Goal: Task Accomplishment & Management: Use online tool/utility

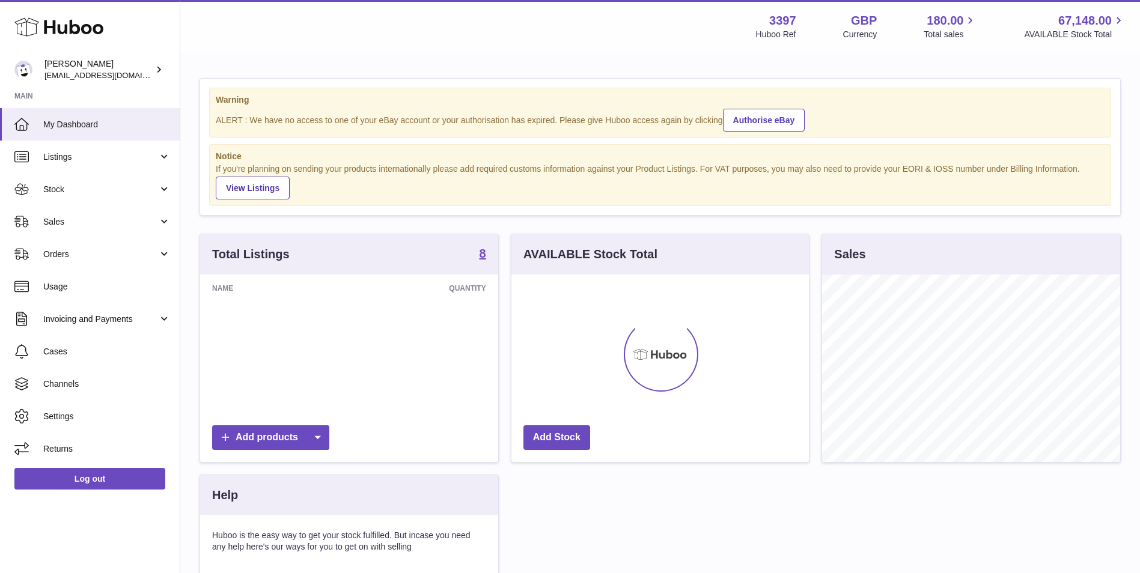
scroll to position [188, 297]
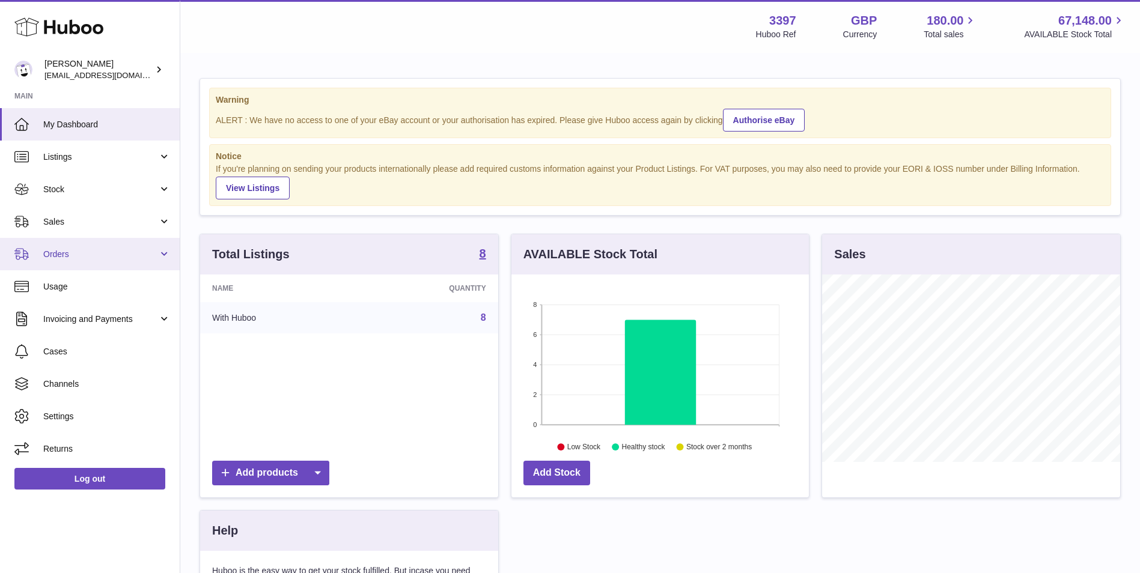
click at [114, 255] on span "Orders" at bounding box center [100, 254] width 115 height 11
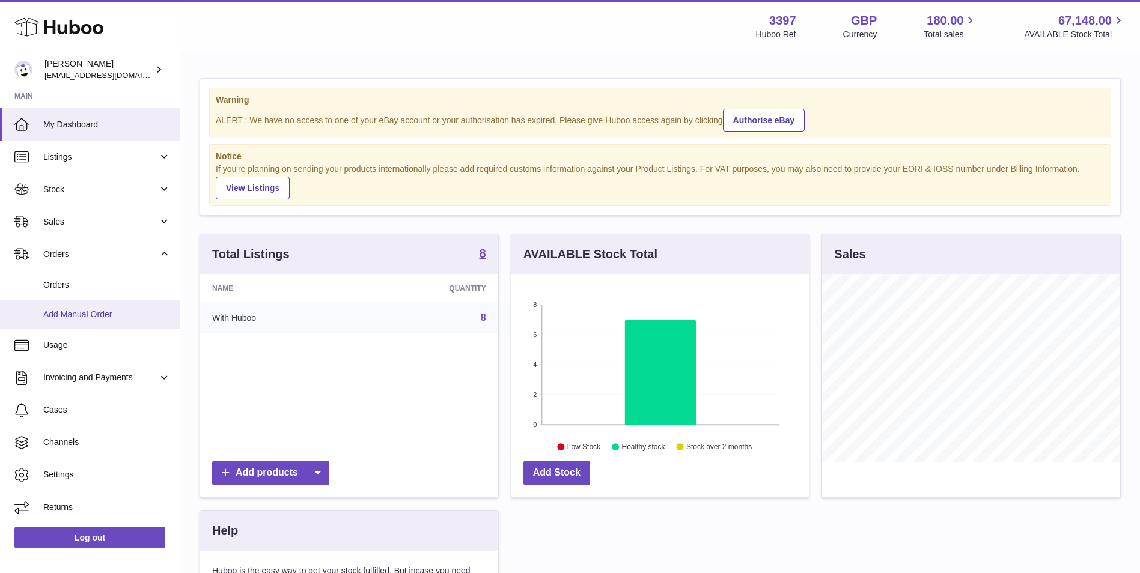
click at [78, 313] on span "Add Manual Order" at bounding box center [106, 314] width 127 height 11
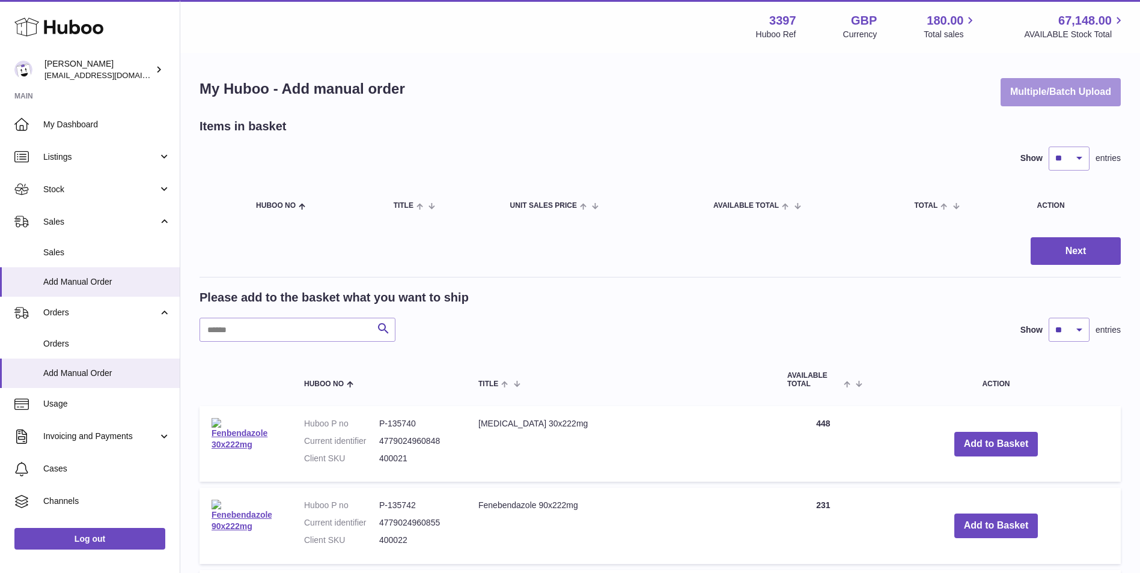
click at [1032, 93] on button "Multiple/Batch Upload" at bounding box center [1061, 92] width 120 height 28
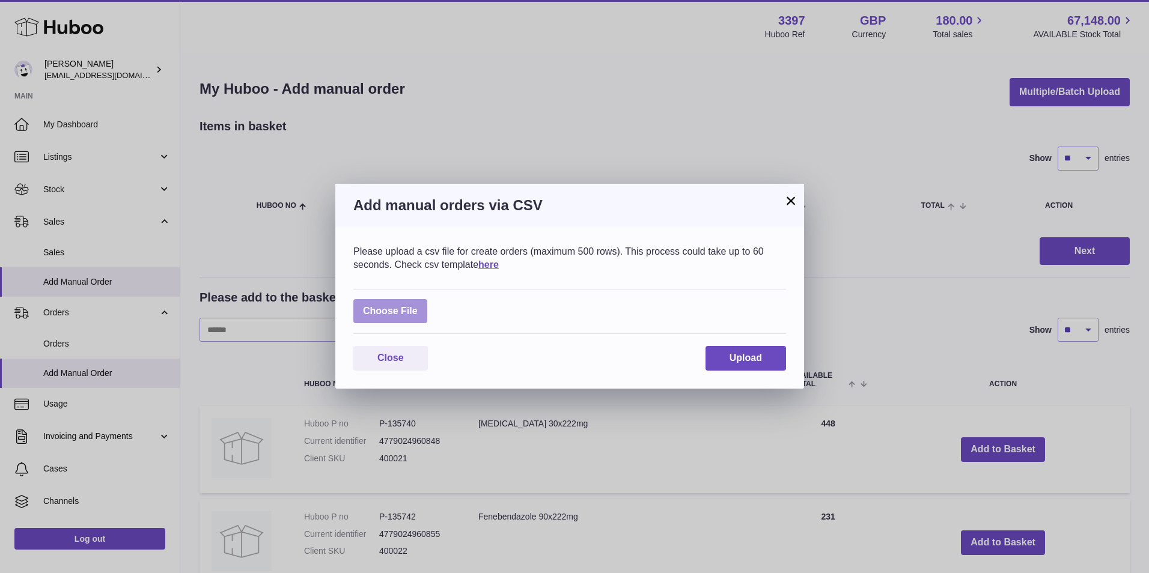
click at [388, 311] on label at bounding box center [390, 311] width 74 height 25
click at [418, 306] on input "file" at bounding box center [418, 305] width 1 height 1
type input "**********"
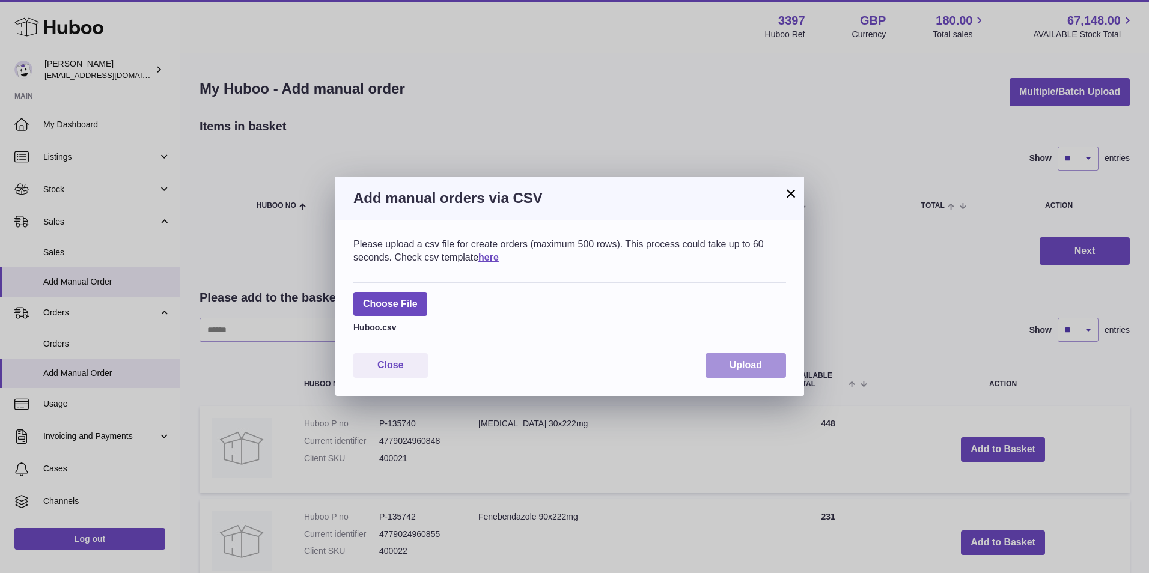
click at [755, 359] on button "Upload" at bounding box center [746, 365] width 81 height 25
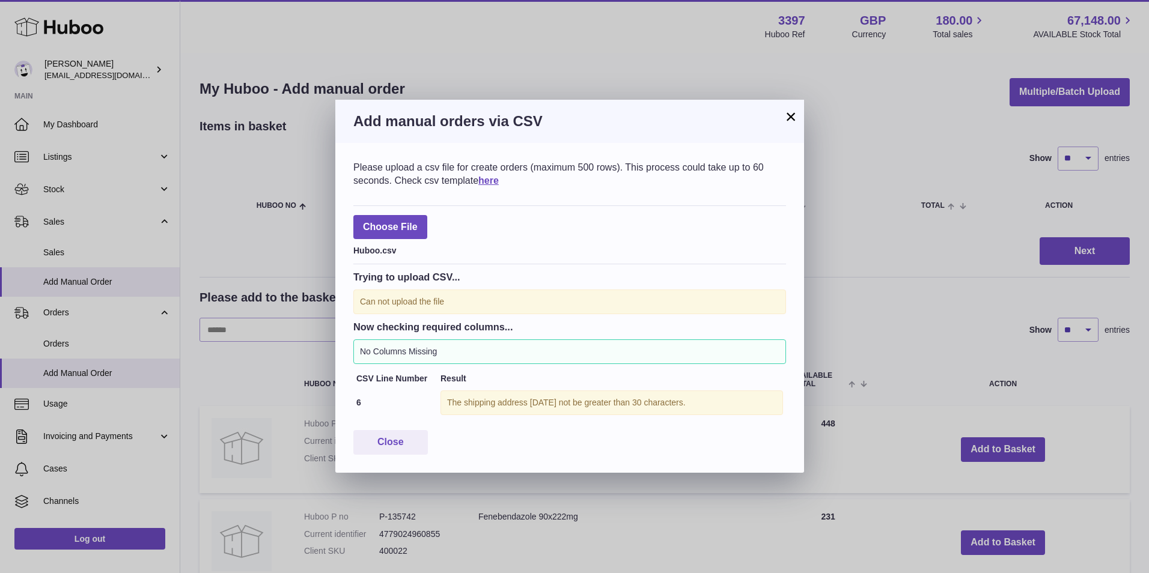
click at [793, 116] on button "×" at bounding box center [791, 116] width 14 height 14
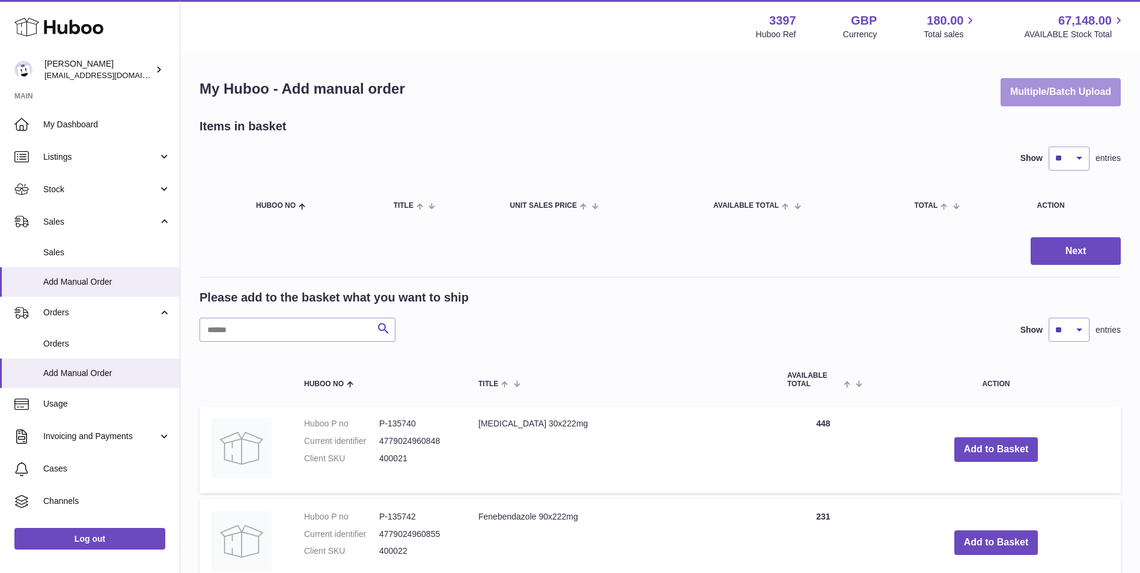
click at [1050, 94] on button "Multiple/Batch Upload" at bounding box center [1061, 92] width 120 height 28
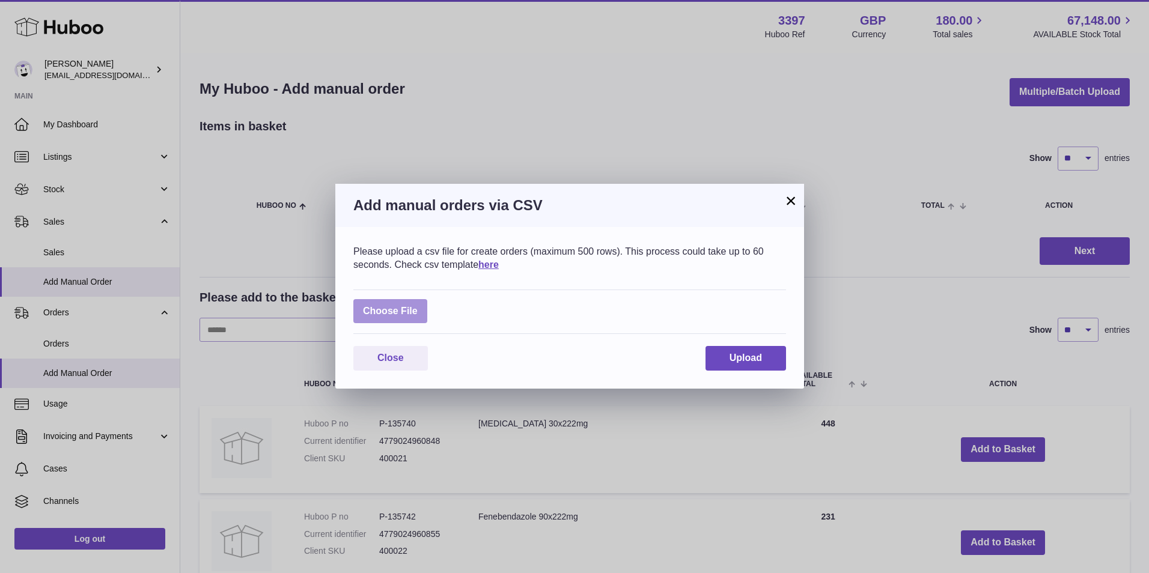
click at [384, 314] on label at bounding box center [390, 311] width 74 height 25
click at [418, 306] on input "file" at bounding box center [418, 305] width 1 height 1
type input "**********"
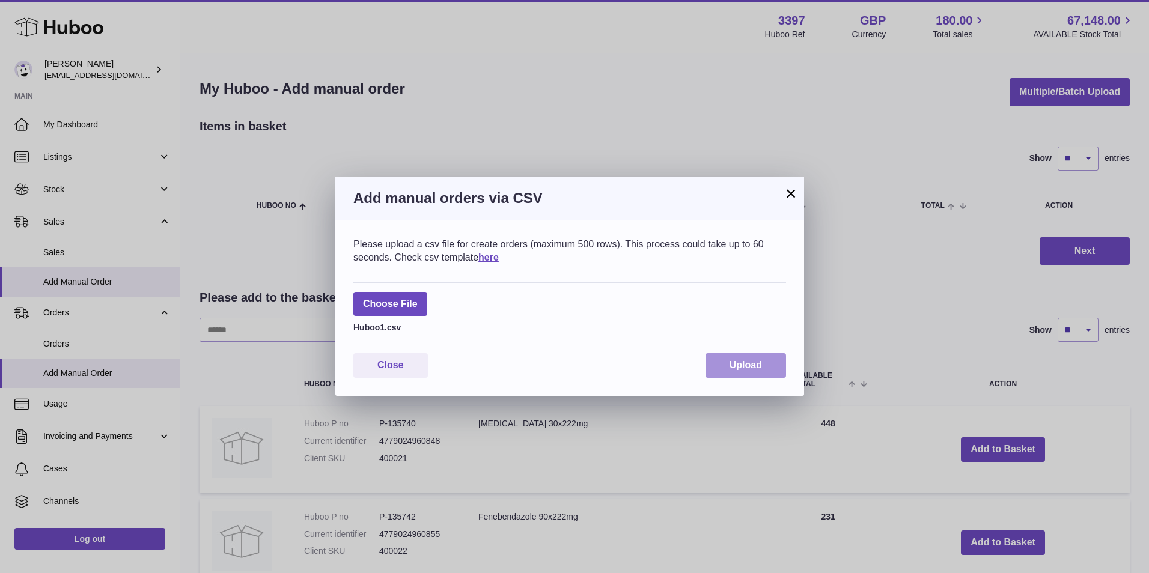
click at [736, 364] on span "Upload" at bounding box center [746, 365] width 32 height 10
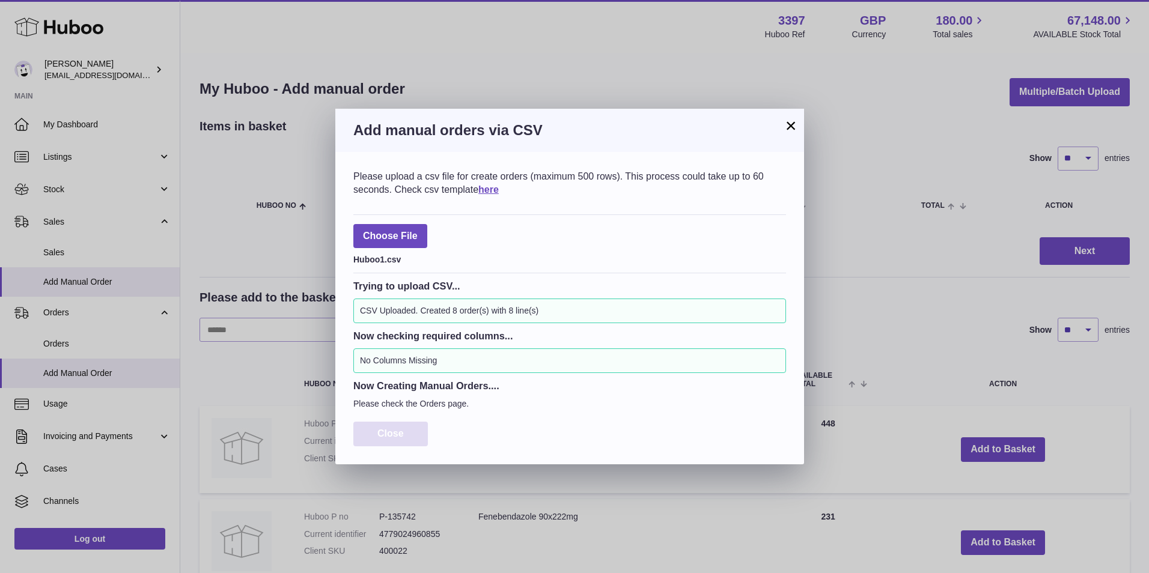
click at [397, 443] on button "Close" at bounding box center [390, 434] width 75 height 25
